Goal: Task Accomplishment & Management: Complete application form

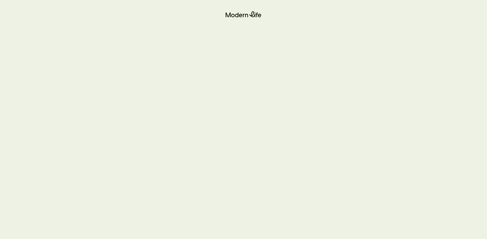
scroll to position [29, 0]
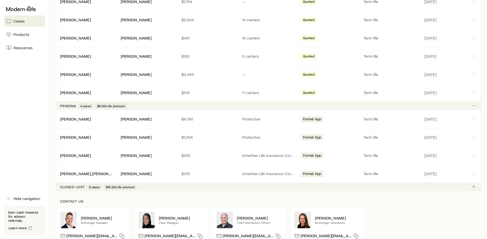
scroll to position [180, 0]
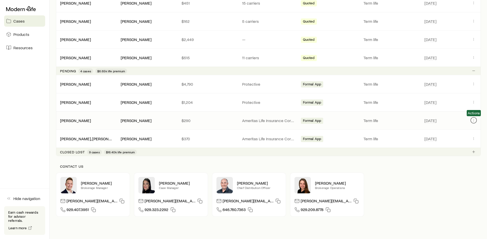
click at [473, 119] on icon "Client cases" at bounding box center [473, 120] width 4 height 4
click at [473, 121] on icon "Client cases" at bounding box center [473, 120] width 4 height 4
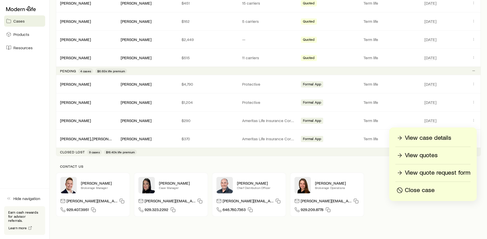
click at [428, 139] on p "View case details" at bounding box center [428, 138] width 46 height 8
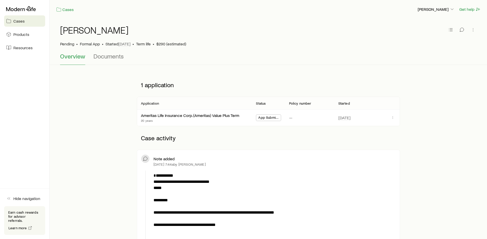
drag, startPoint x: 231, startPoint y: 111, endPoint x: 229, endPoint y: 29, distance: 82.1
click at [67, 11] on link "Cases" at bounding box center [65, 10] width 18 height 6
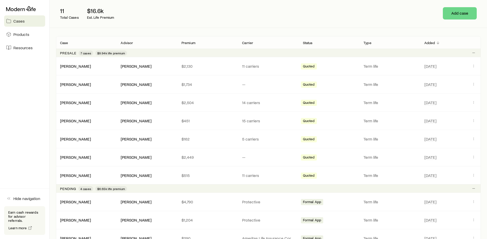
scroll to position [140, 0]
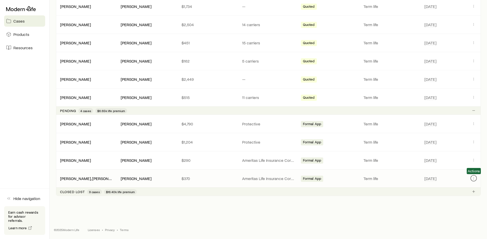
click at [472, 178] on icon "Client cases" at bounding box center [473, 178] width 4 height 4
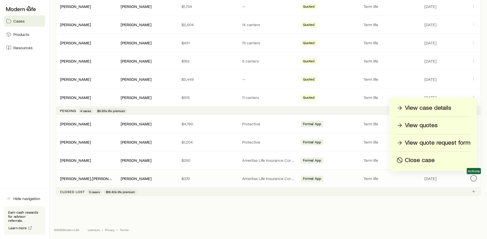
click at [471, 179] on icon "Client cases" at bounding box center [473, 178] width 4 height 4
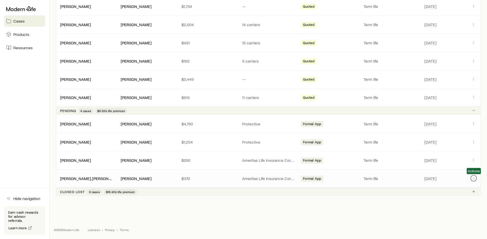
click at [470, 178] on button "Client cases" at bounding box center [473, 178] width 6 height 6
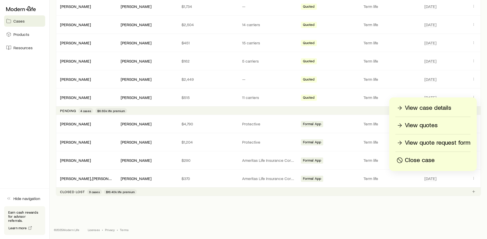
click at [419, 108] on p "View case details" at bounding box center [428, 108] width 46 height 8
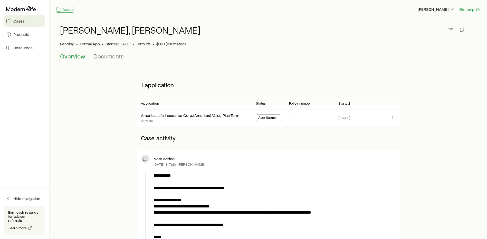
click at [66, 10] on link "Cases" at bounding box center [65, 10] width 18 height 6
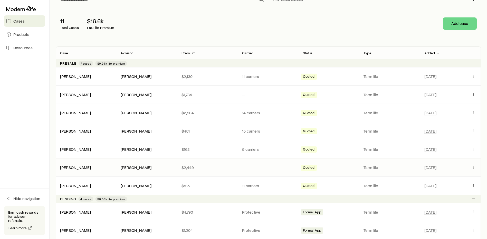
scroll to position [128, 0]
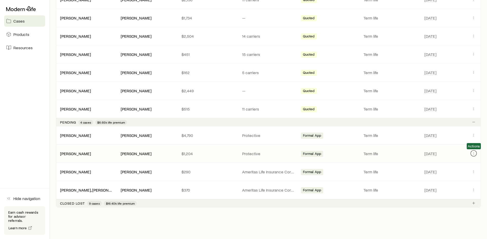
click at [475, 154] on button "Client cases" at bounding box center [473, 153] width 6 height 6
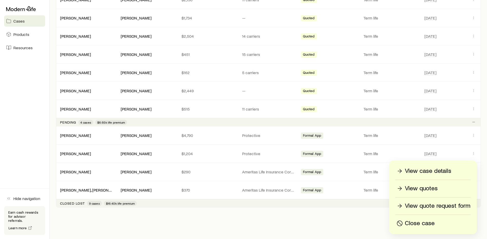
click at [442, 169] on p "View case details" at bounding box center [428, 171] width 46 height 8
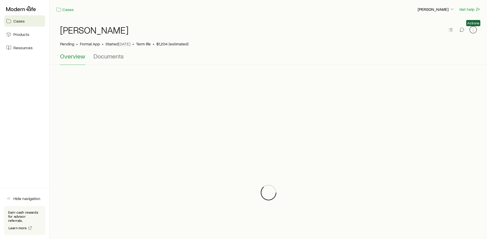
click at [474, 29] on icon "button" at bounding box center [472, 29] width 5 height 5
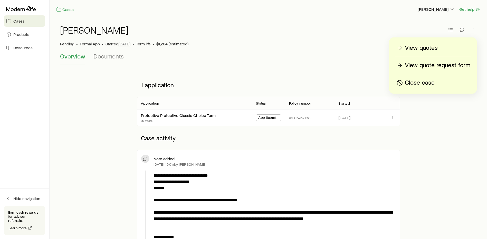
click at [427, 44] on p "View quotes" at bounding box center [421, 48] width 33 height 8
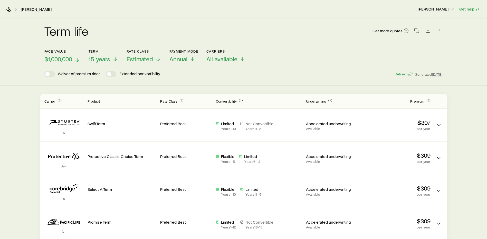
click at [74, 58] on p "$1,000,000" at bounding box center [62, 58] width 36 height 7
click at [115, 60] on icon at bounding box center [116, 60] width 6 height 6
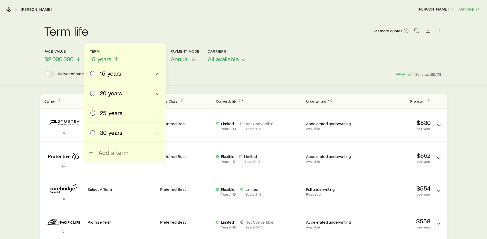
click at [91, 91] on span at bounding box center [93, 93] width 6 height 7
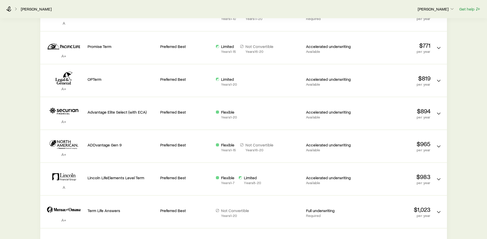
scroll to position [180, 0]
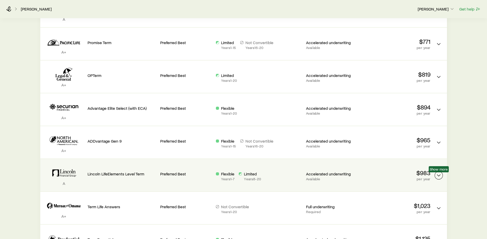
click at [439, 178] on icon "Term quotes" at bounding box center [438, 175] width 6 height 6
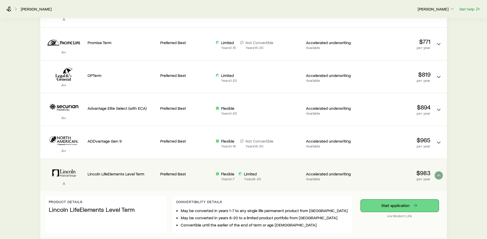
click at [404, 209] on link "Start application" at bounding box center [399, 206] width 78 height 12
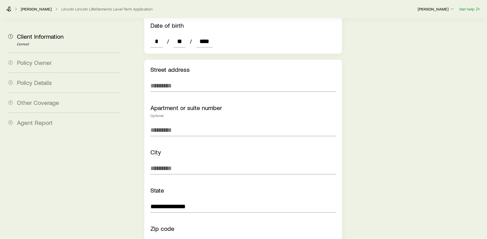
scroll to position [308, 0]
click at [183, 79] on input "text" at bounding box center [242, 85] width 185 height 12
type input "**********"
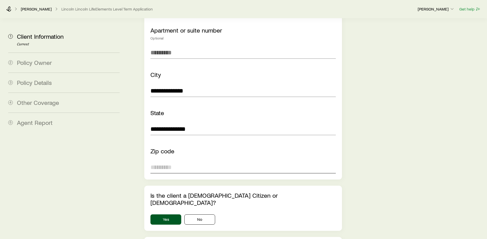
click at [208, 161] on input "text" at bounding box center [242, 167] width 185 height 12
type input "*****"
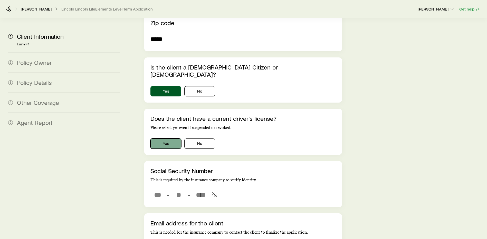
click at [173, 139] on button "Yes" at bounding box center [165, 144] width 31 height 10
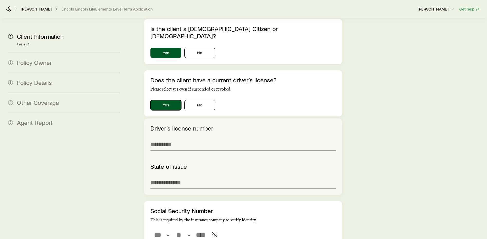
scroll to position [564, 0]
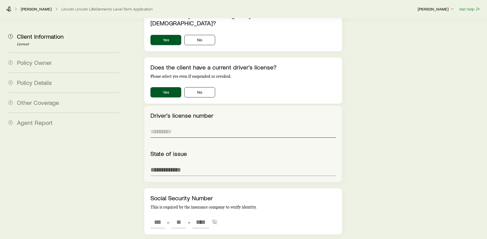
click at [179, 125] on input "text" at bounding box center [242, 131] width 185 height 12
type input "********"
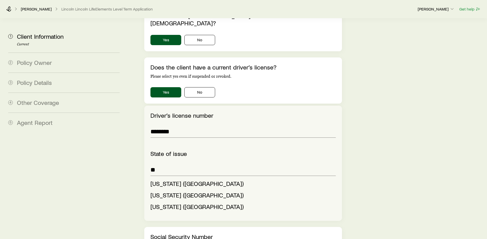
click at [158, 180] on span "[US_STATE] ([GEOGRAPHIC_DATA])" at bounding box center [196, 183] width 93 height 7
type input "**********"
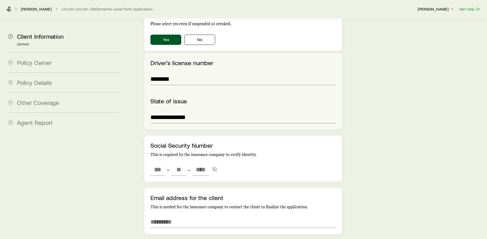
scroll to position [641, 0]
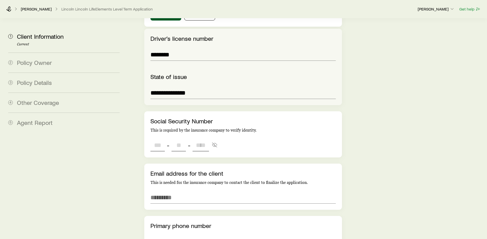
click at [154, 139] on input "tel" at bounding box center [157, 145] width 14 height 12
type input "***"
type input "**"
type input "****"
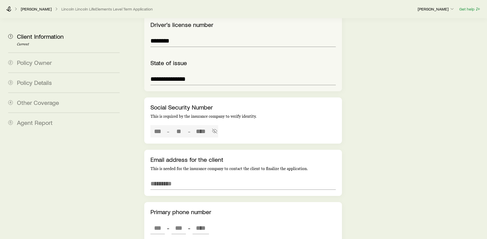
type input "***"
type input "**"
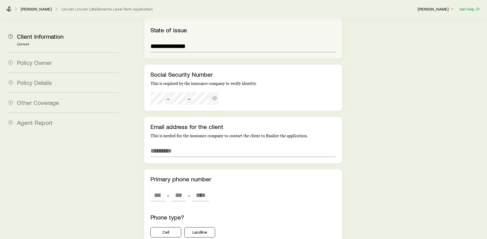
scroll to position [693, 0]
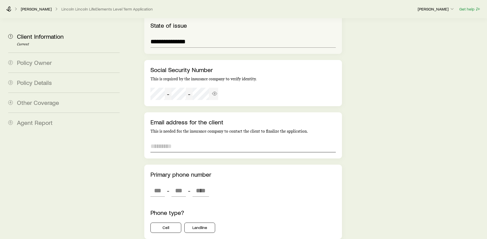
click at [162, 140] on input "email" at bounding box center [242, 146] width 185 height 12
click at [173, 140] on input "email" at bounding box center [242, 146] width 185 height 12
paste input "**********"
type input "**********"
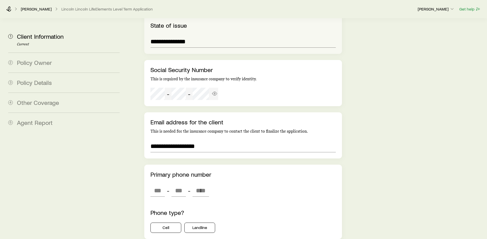
scroll to position [744, 0]
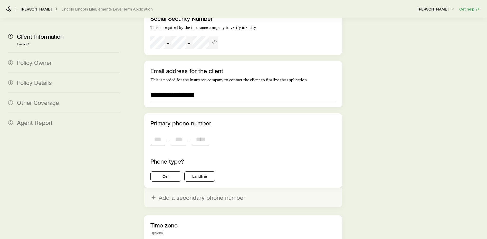
click at [158, 133] on input "tel" at bounding box center [157, 139] width 14 height 12
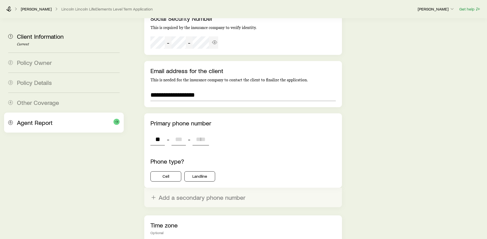
type input "***"
type input "****"
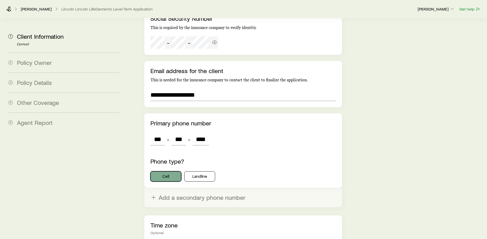
click at [165, 171] on button "Cell" at bounding box center [165, 176] width 31 height 10
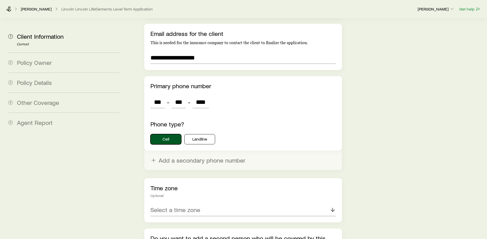
scroll to position [821, 0]
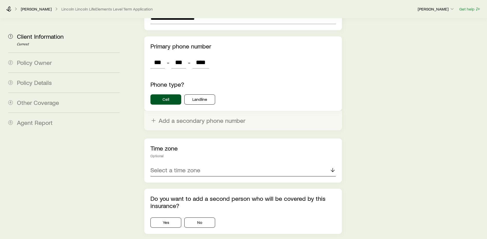
click at [190, 164] on div "Select a time zone" at bounding box center [242, 170] width 185 height 12
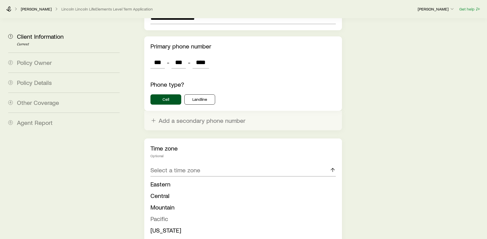
click at [187, 213] on li "Pacific" at bounding box center [241, 219] width 182 height 12
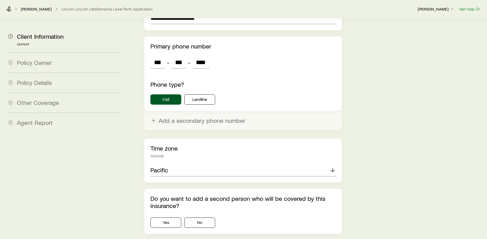
scroll to position [850, 0]
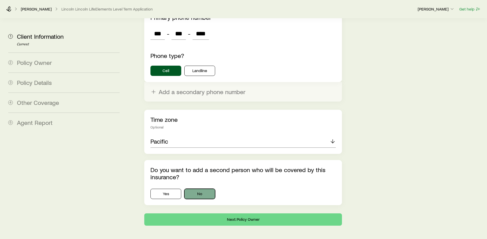
click at [195, 189] on button "No" at bounding box center [199, 194] width 31 height 10
click at [206, 213] on button "Next: Policy Owner" at bounding box center [243, 219] width 198 height 12
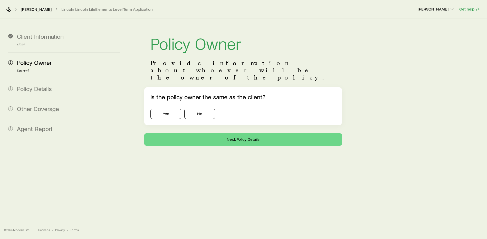
click at [258, 198] on div "Client Information Done 2 Policy Owner Current 3 Policy Details 4 Other Coverag…" at bounding box center [243, 111] width 487 height 186
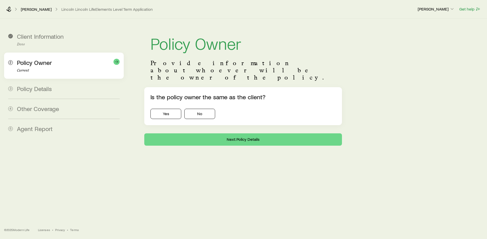
click at [63, 68] on p "Current" at bounding box center [68, 70] width 103 height 4
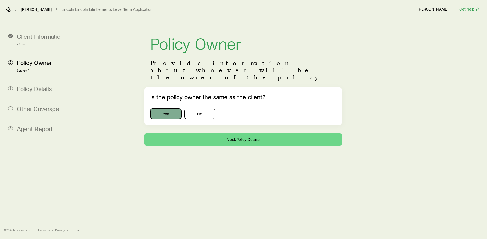
click at [168, 109] on button "Yes" at bounding box center [165, 114] width 31 height 10
click at [211, 133] on button "Next: Policy Details" at bounding box center [243, 139] width 198 height 12
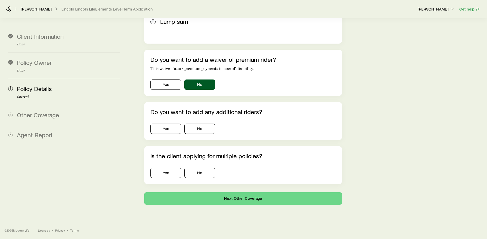
scroll to position [410, 0]
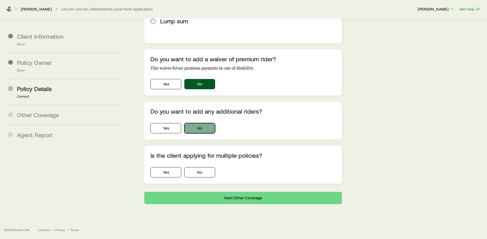
click at [205, 123] on button "No" at bounding box center [199, 128] width 31 height 10
click at [199, 167] on button "No" at bounding box center [199, 172] width 31 height 10
click at [239, 192] on button "Next: Other Coverage" at bounding box center [243, 198] width 198 height 12
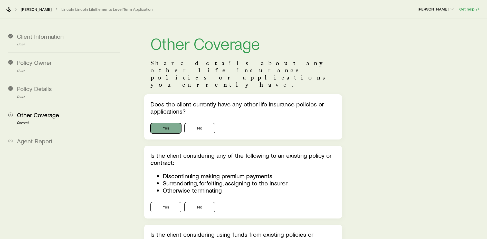
click at [175, 123] on button "Yes" at bounding box center [165, 128] width 31 height 10
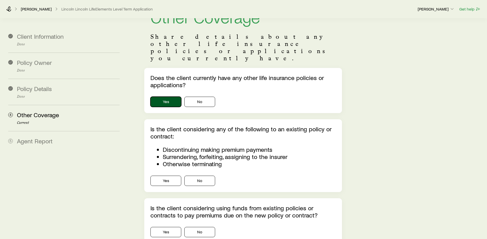
scroll to position [77, 0]
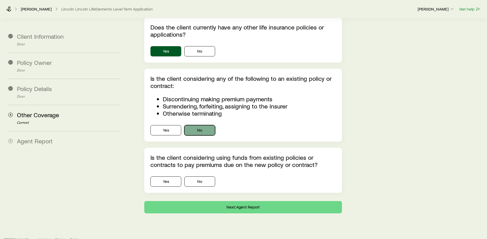
click at [200, 125] on button "No" at bounding box center [199, 130] width 31 height 10
click at [200, 176] on button "No" at bounding box center [199, 181] width 31 height 10
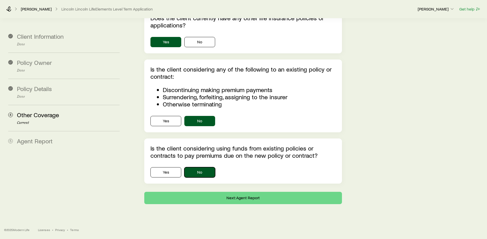
scroll to position [103, 0]
click at [245, 192] on button "Next: Agent Report" at bounding box center [243, 198] width 198 height 12
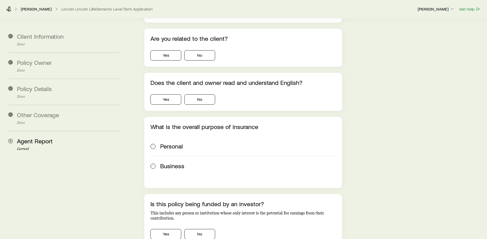
scroll to position [0, 0]
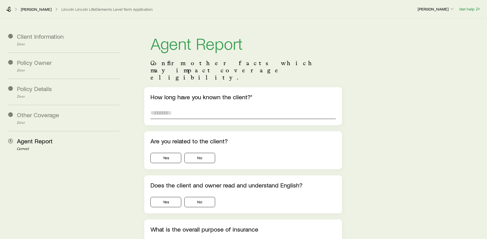
click at [201, 107] on input "text" at bounding box center [242, 113] width 185 height 12
type input "****"
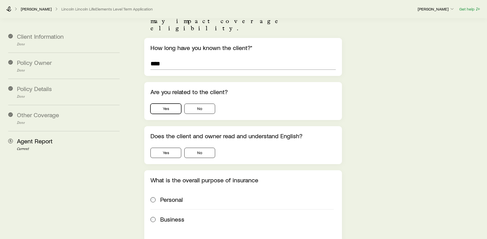
scroll to position [51, 0]
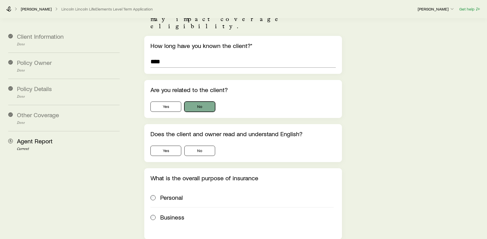
click at [193, 102] on button "No" at bounding box center [199, 107] width 31 height 10
click at [173, 146] on button "Yes" at bounding box center [165, 151] width 31 height 10
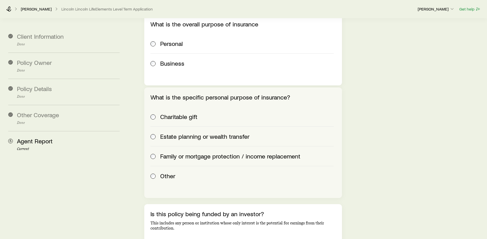
scroll to position [308, 0]
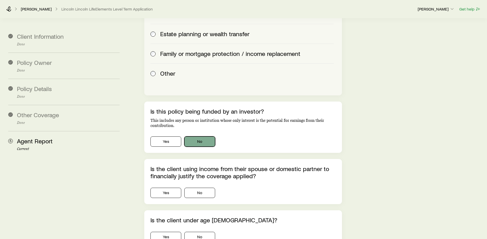
click at [197, 136] on button "No" at bounding box center [199, 141] width 31 height 10
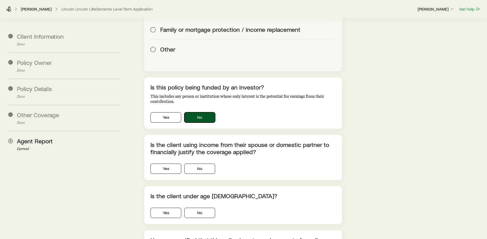
scroll to position [359, 0]
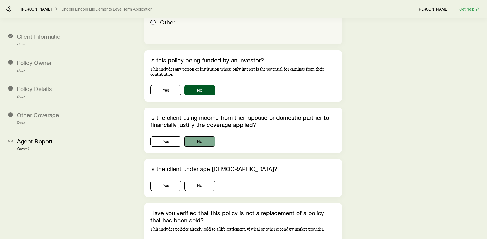
click at [204, 136] on button "No" at bounding box center [199, 141] width 31 height 10
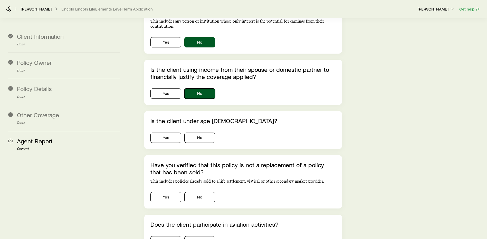
scroll to position [410, 0]
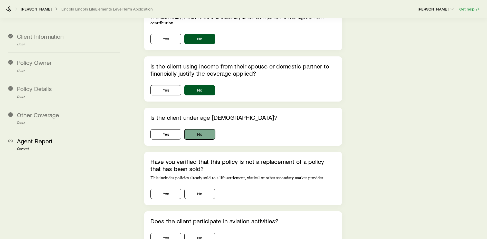
click at [198, 129] on button "No" at bounding box center [199, 134] width 31 height 10
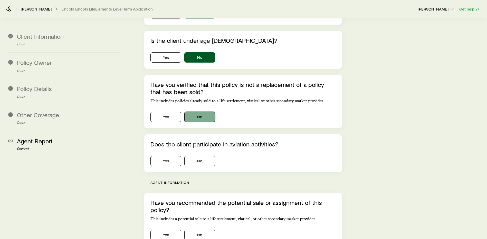
click at [193, 112] on button "No" at bounding box center [199, 117] width 31 height 10
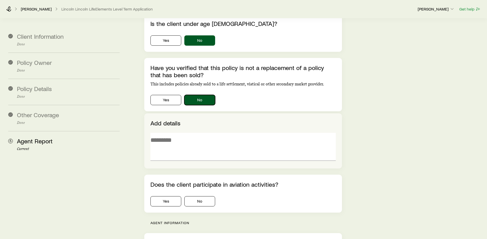
scroll to position [513, 0]
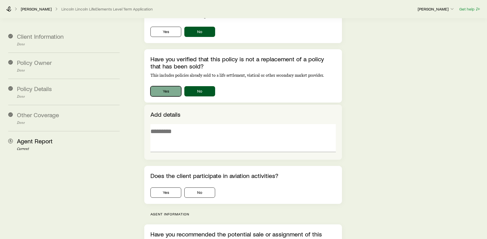
click at [176, 86] on button "Yes" at bounding box center [165, 91] width 31 height 10
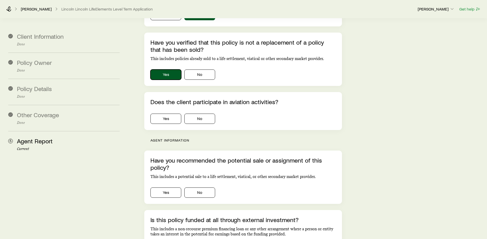
scroll to position [539, 0]
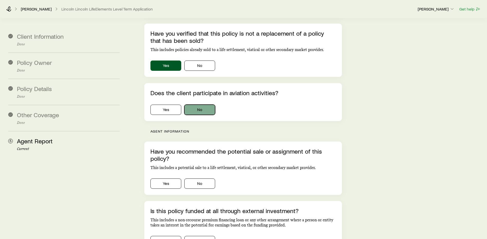
click at [204, 105] on button "No" at bounding box center [199, 110] width 31 height 10
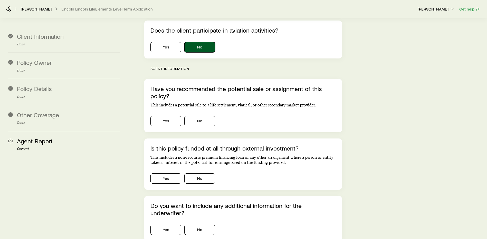
scroll to position [616, 0]
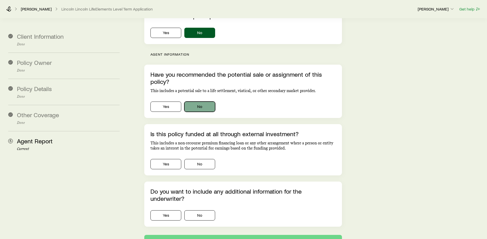
click at [198, 102] on button "No" at bounding box center [199, 107] width 31 height 10
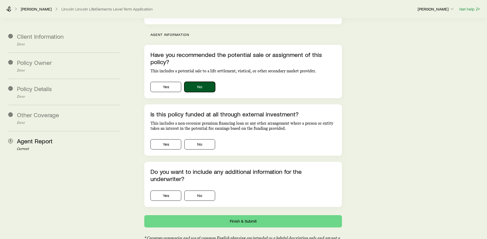
scroll to position [661, 0]
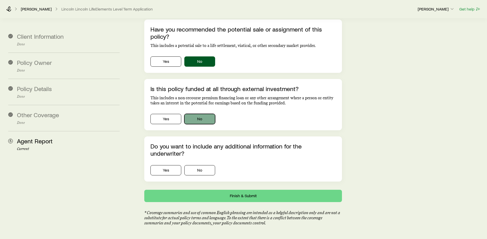
click at [198, 114] on button "No" at bounding box center [199, 119] width 31 height 10
click at [204, 165] on button "No" at bounding box center [199, 170] width 31 height 10
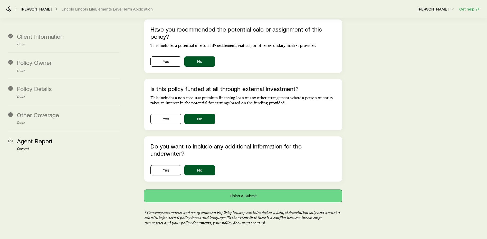
click at [234, 190] on button "Finish & Submit" at bounding box center [243, 196] width 198 height 12
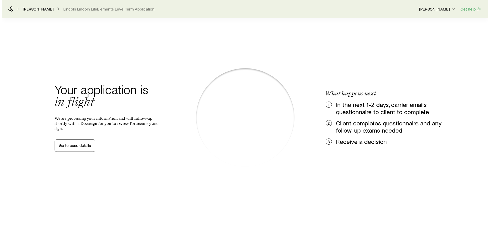
scroll to position [0, 0]
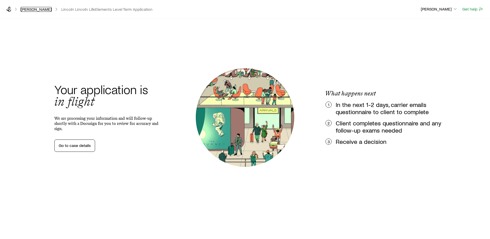
click at [30, 7] on link "[PERSON_NAME]" at bounding box center [36, 9] width 31 height 5
